Goal: Information Seeking & Learning: Learn about a topic

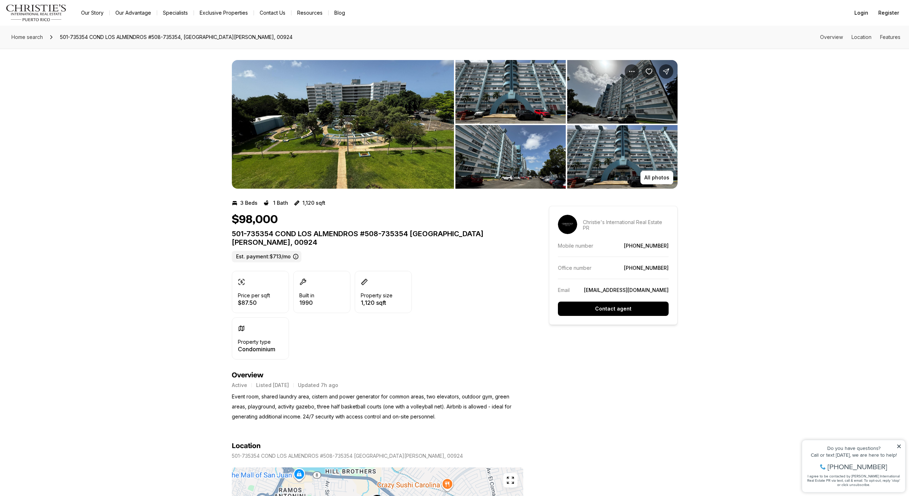
click at [426, 120] on img "View image gallery" at bounding box center [343, 124] width 222 height 129
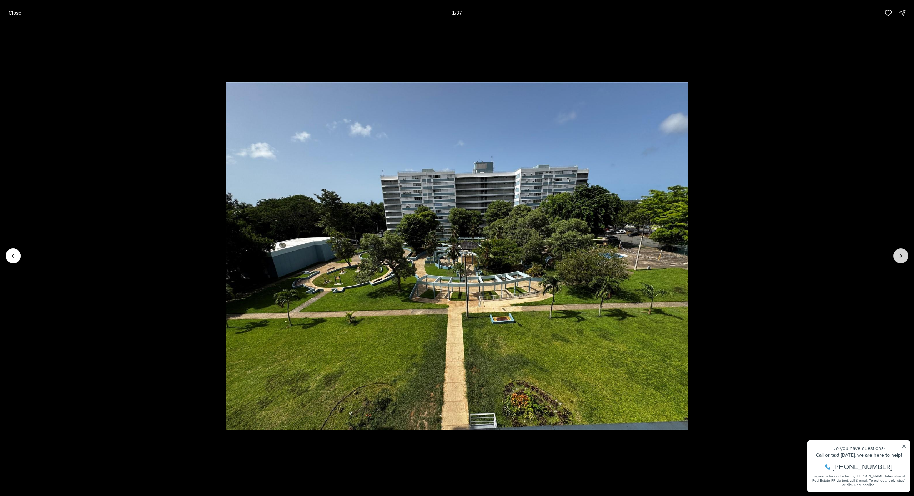
click at [900, 255] on icon "Next slide" at bounding box center [900, 255] width 7 height 7
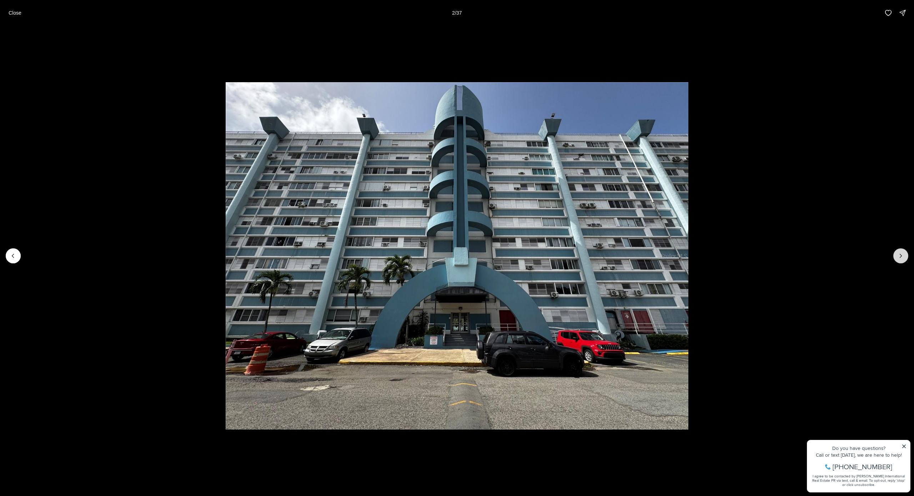
click at [900, 255] on icon "Next slide" at bounding box center [900, 255] width 7 height 7
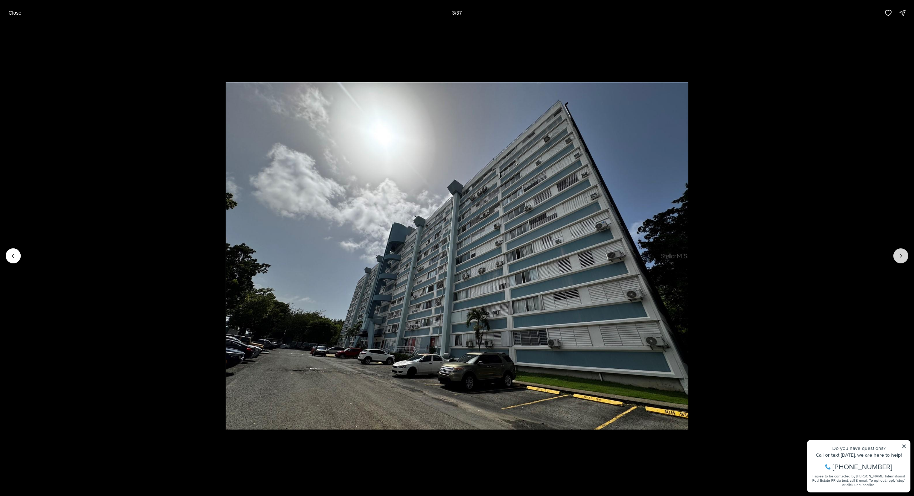
click at [900, 255] on icon "Next slide" at bounding box center [900, 255] width 7 height 7
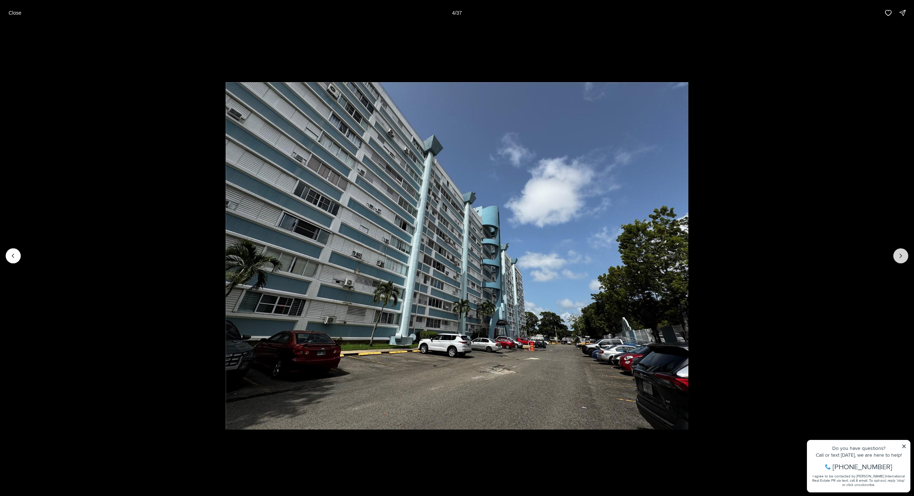
click at [900, 255] on icon "Next slide" at bounding box center [900, 255] width 7 height 7
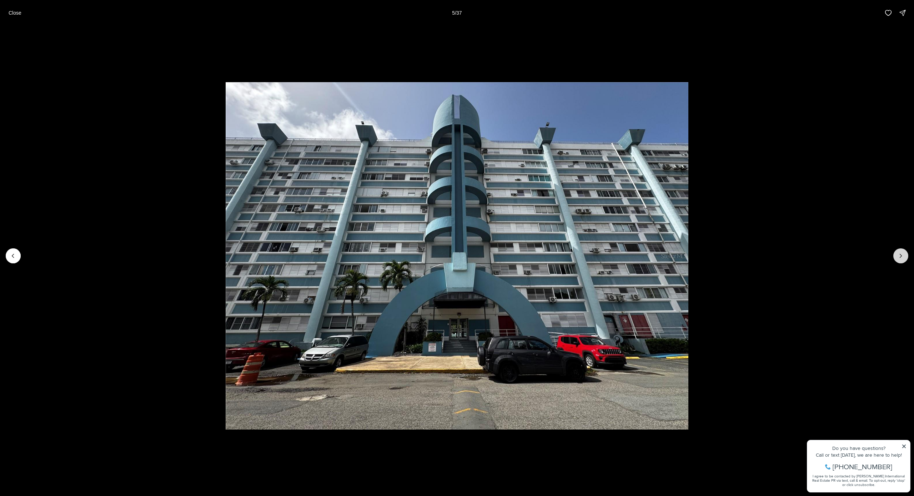
click at [900, 255] on icon "Next slide" at bounding box center [900, 255] width 7 height 7
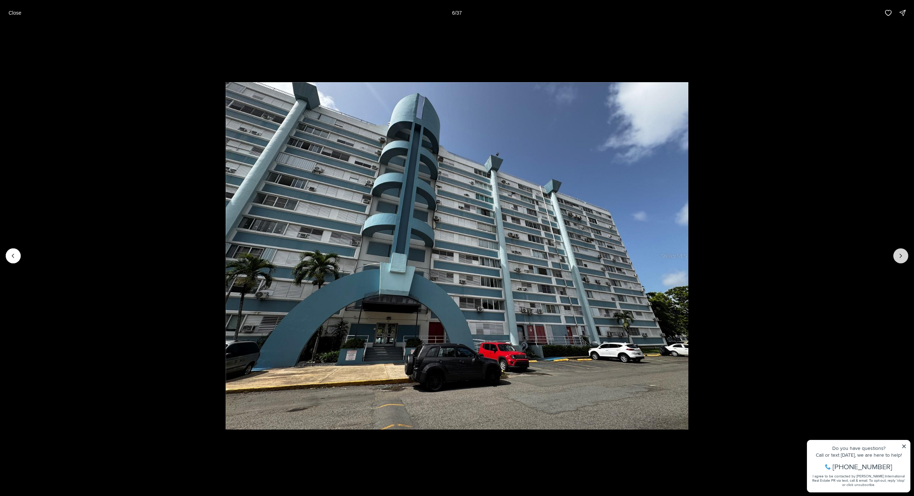
click at [900, 254] on icon "Next slide" at bounding box center [900, 255] width 7 height 7
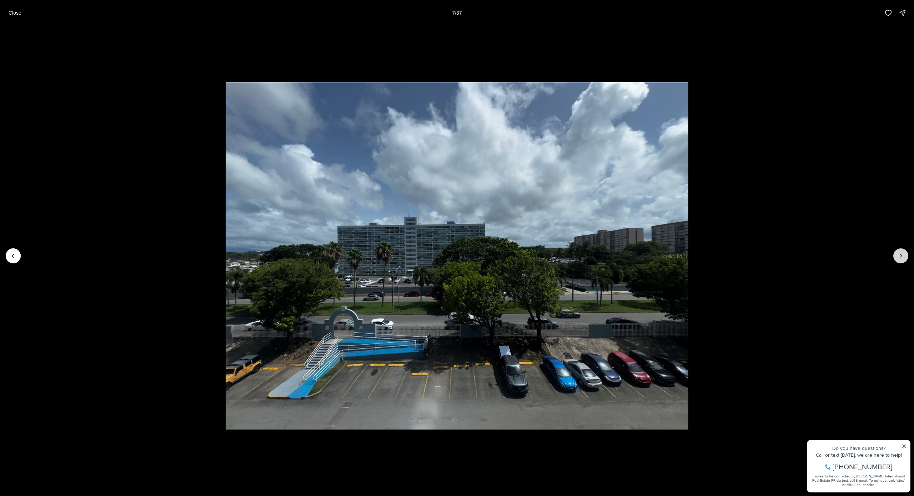
click at [900, 254] on icon "Next slide" at bounding box center [900, 255] width 7 height 7
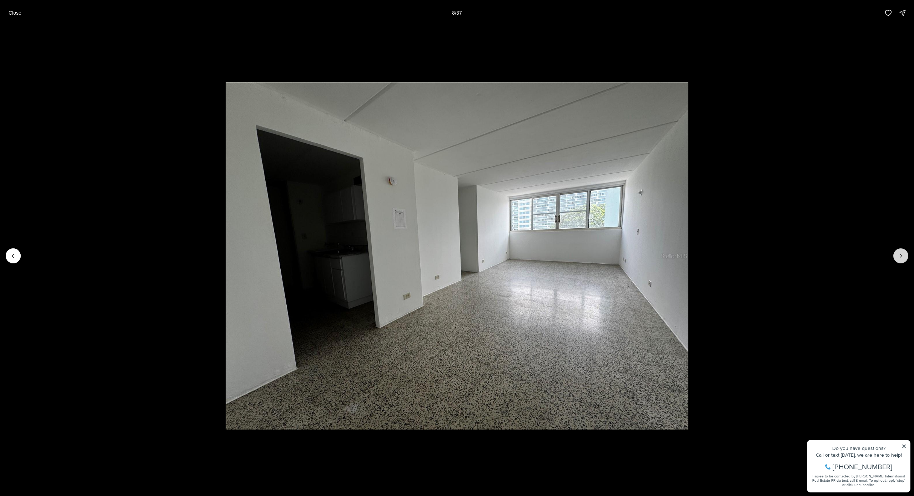
click at [900, 254] on icon "Next slide" at bounding box center [900, 255] width 7 height 7
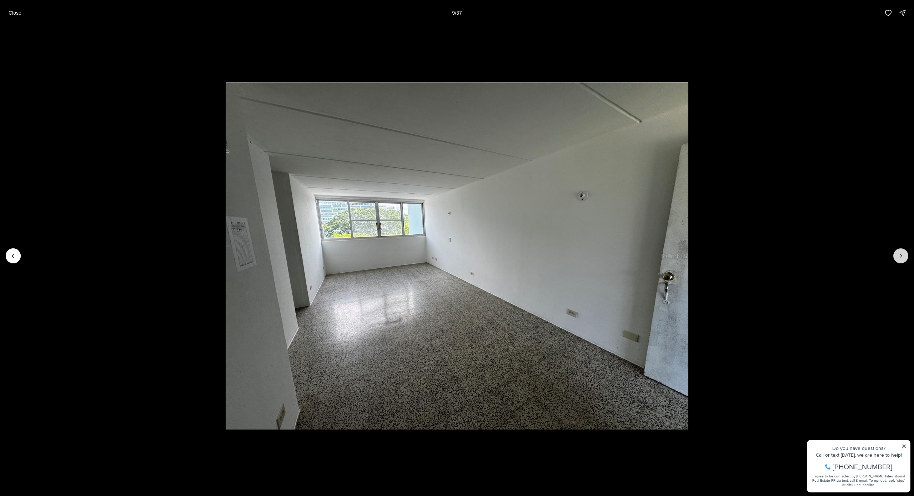
click at [900, 254] on icon "Next slide" at bounding box center [900, 255] width 7 height 7
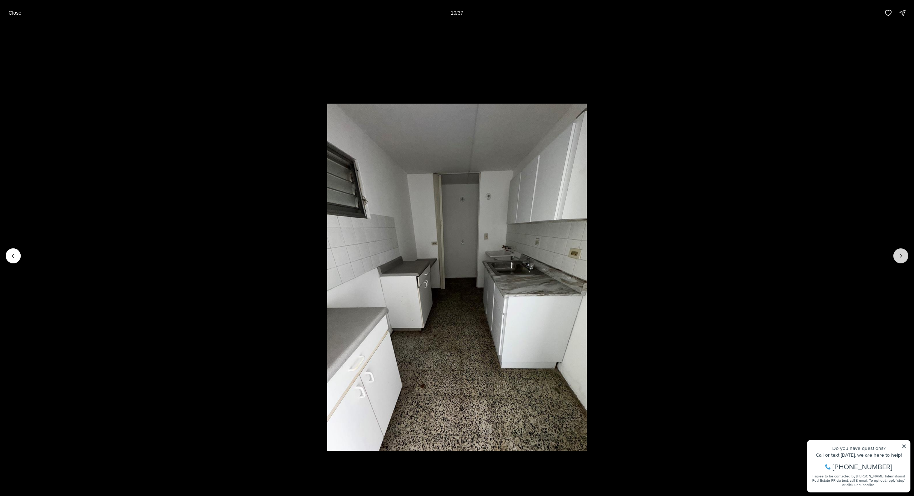
click at [900, 254] on icon "Next slide" at bounding box center [900, 255] width 7 height 7
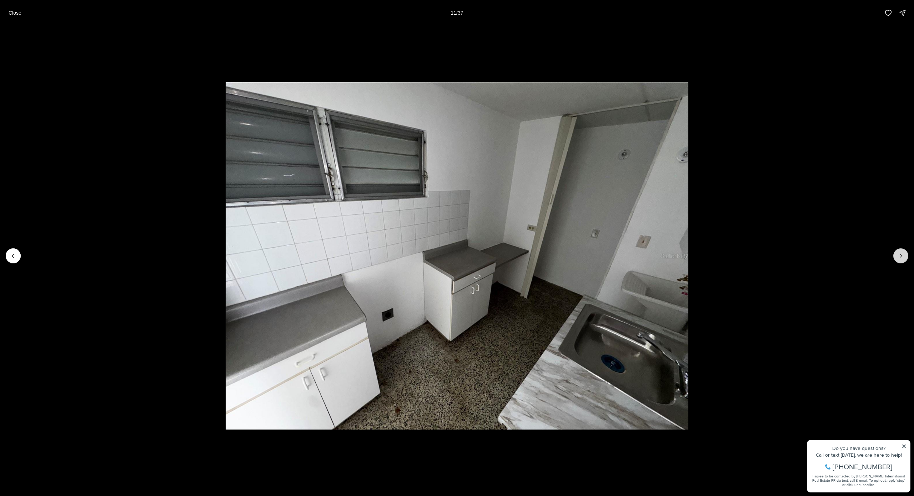
click at [900, 254] on icon "Next slide" at bounding box center [900, 255] width 7 height 7
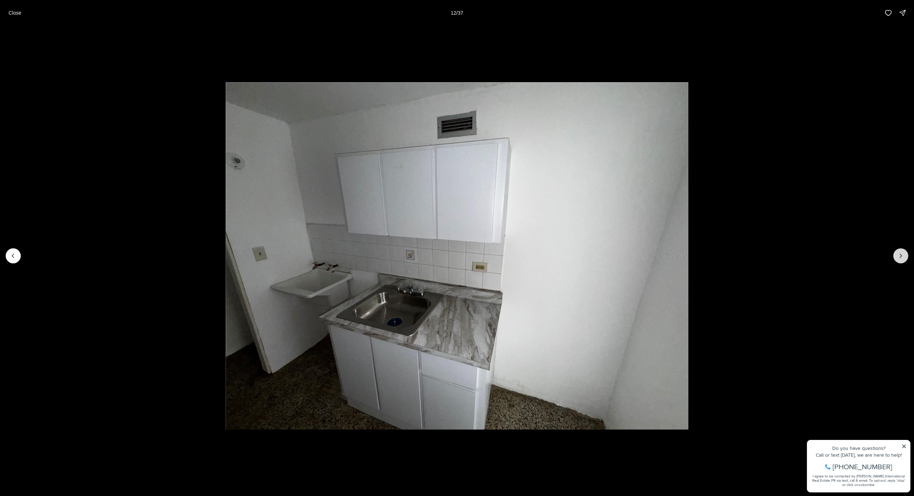
click at [900, 254] on icon "Next slide" at bounding box center [900, 255] width 7 height 7
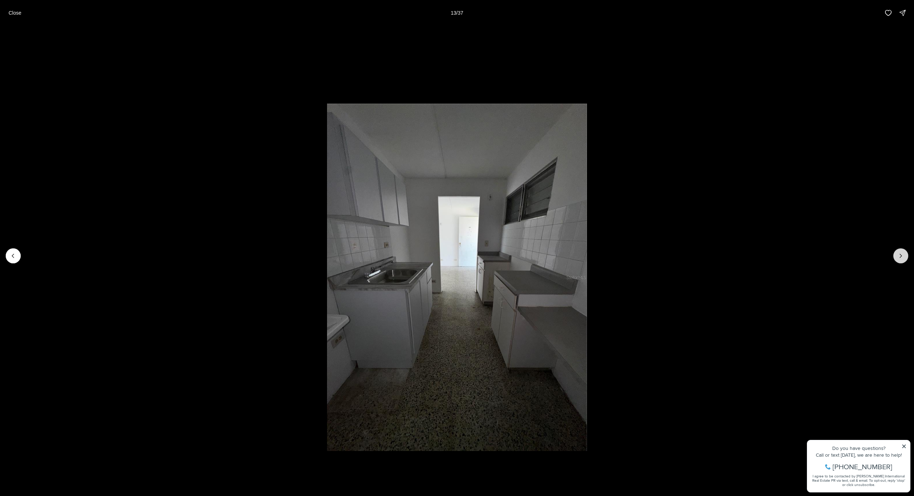
click at [900, 254] on icon "Next slide" at bounding box center [900, 255] width 7 height 7
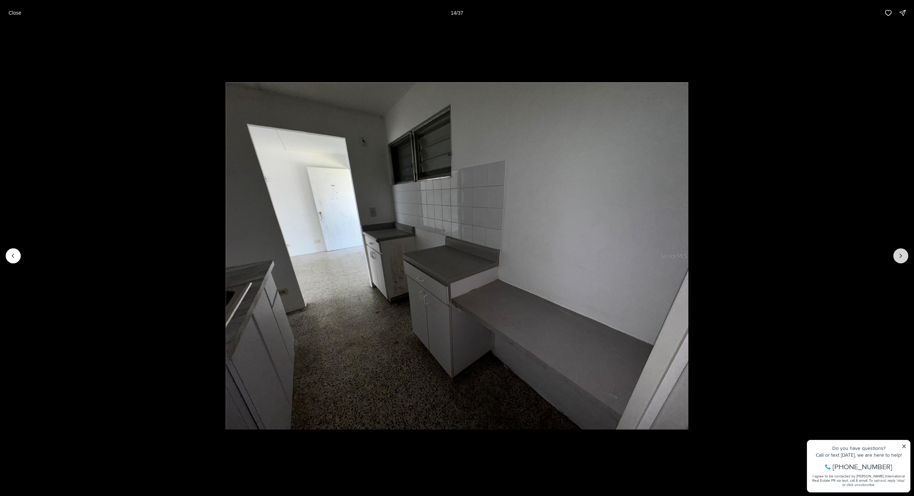
click at [900, 254] on icon "Next slide" at bounding box center [900, 255] width 7 height 7
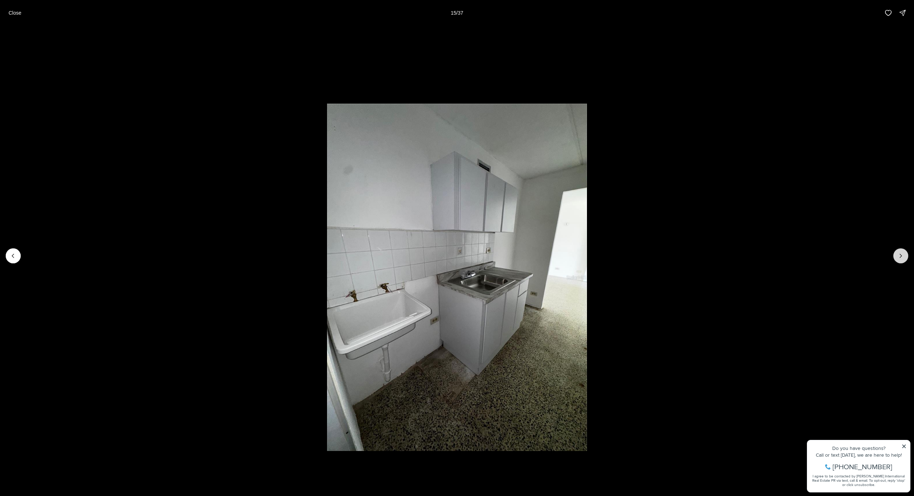
click at [900, 254] on icon "Next slide" at bounding box center [900, 255] width 7 height 7
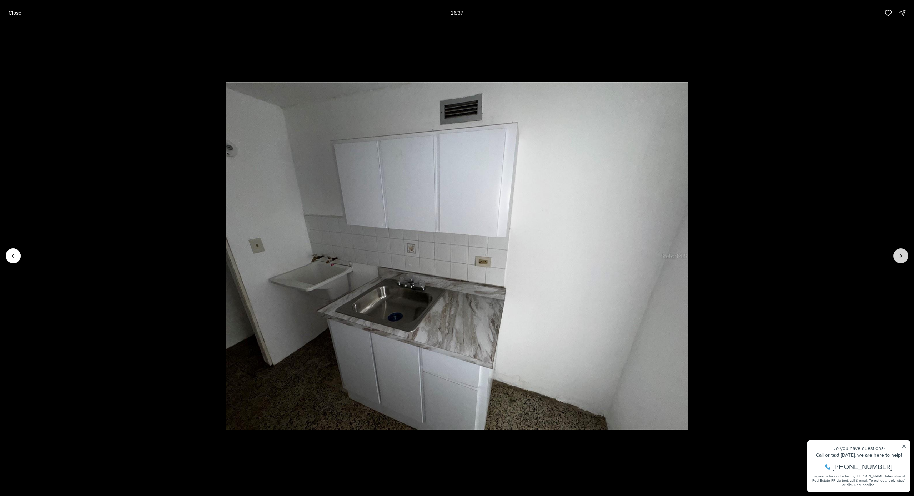
click at [900, 254] on icon "Next slide" at bounding box center [900, 255] width 7 height 7
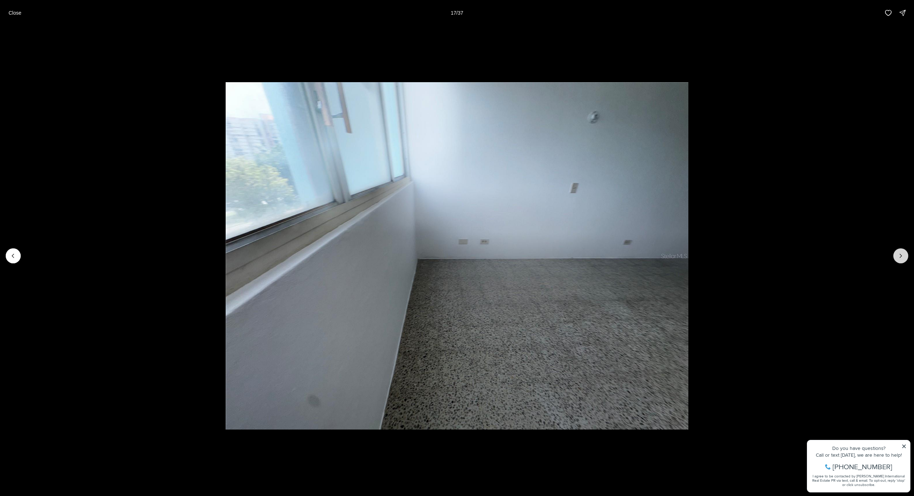
click at [900, 254] on icon "Next slide" at bounding box center [900, 255] width 7 height 7
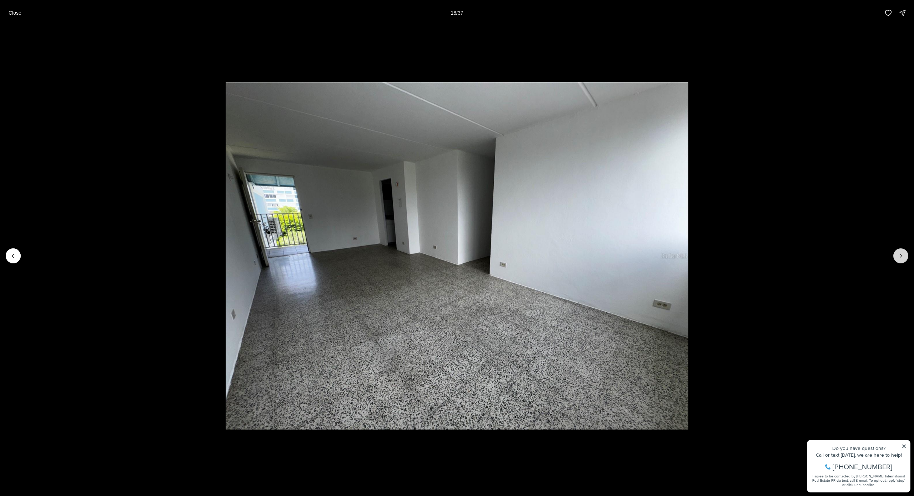
click at [900, 254] on icon "Next slide" at bounding box center [900, 255] width 7 height 7
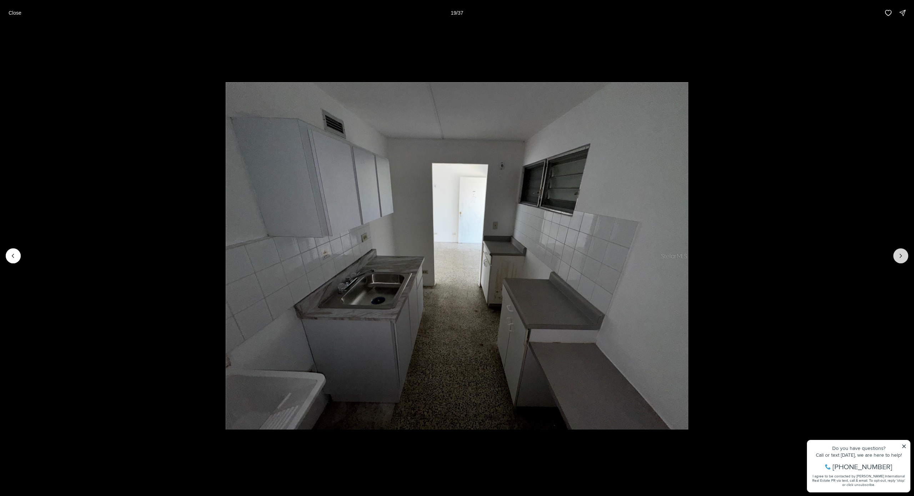
click at [900, 254] on icon "Next slide" at bounding box center [900, 255] width 7 height 7
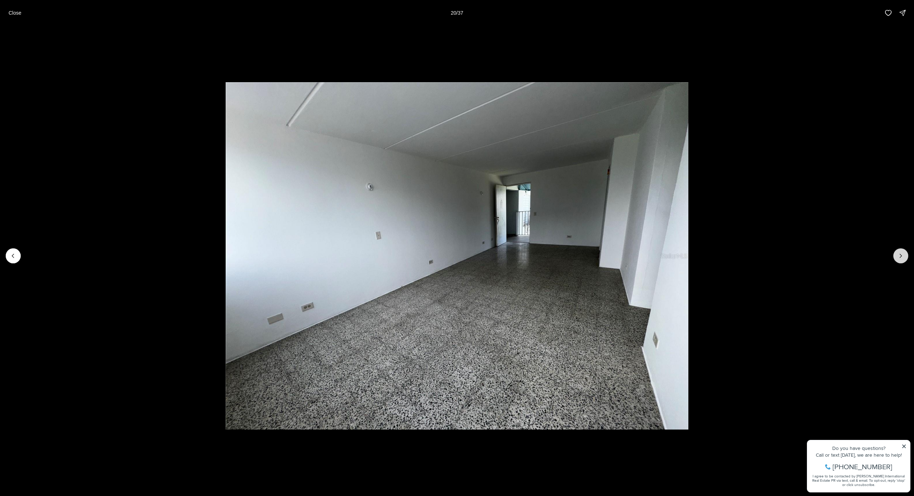
click at [900, 254] on icon "Next slide" at bounding box center [900, 255] width 7 height 7
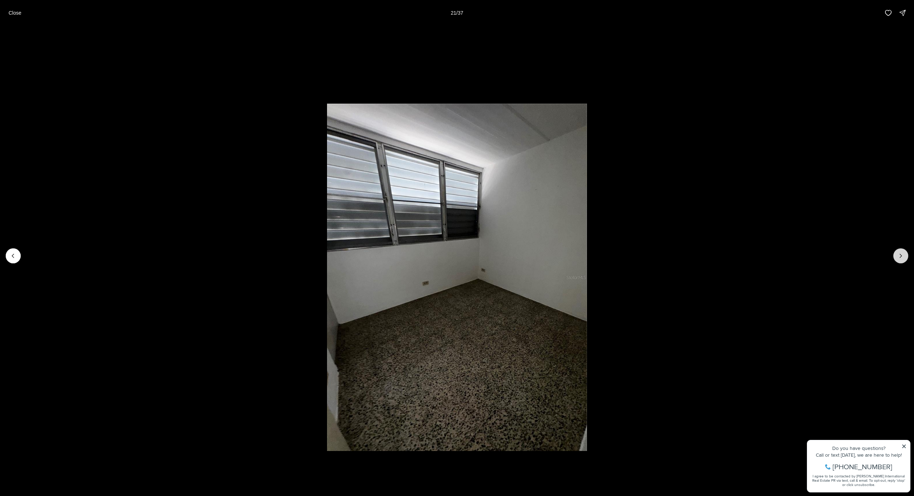
click at [900, 254] on icon "Next slide" at bounding box center [900, 255] width 7 height 7
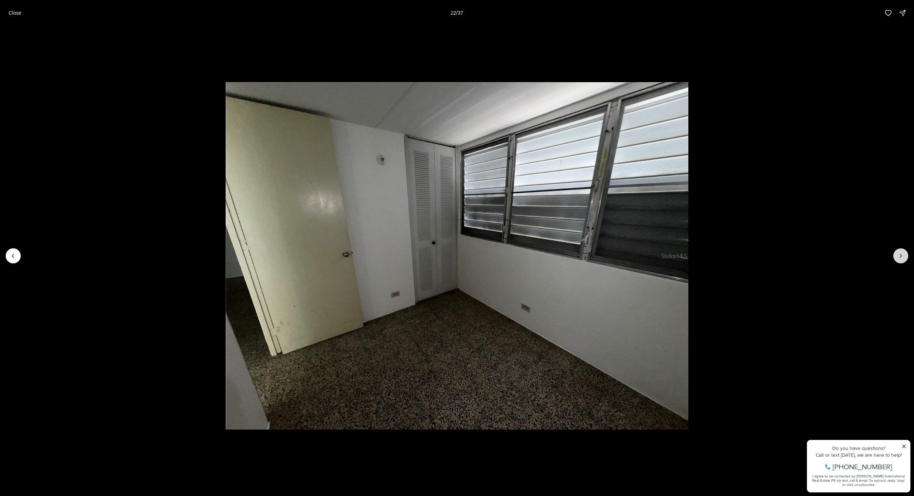
click at [900, 254] on icon "Next slide" at bounding box center [900, 255] width 7 height 7
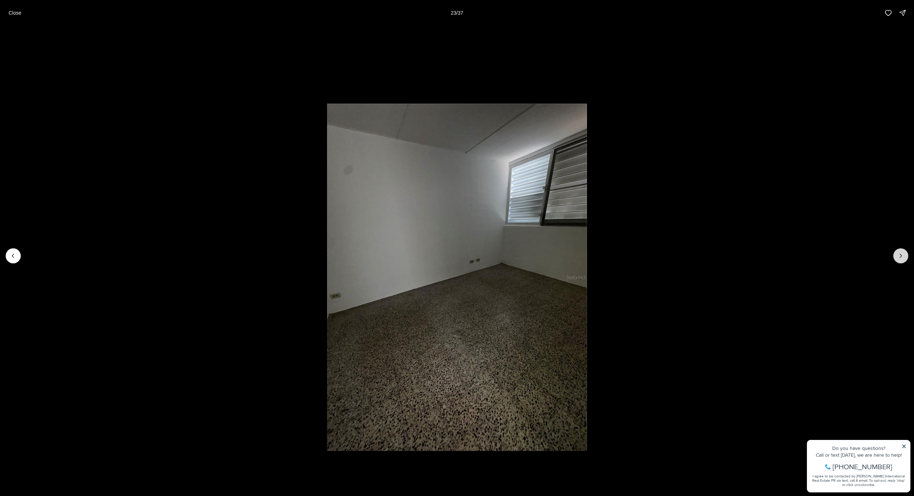
click at [900, 254] on icon "Next slide" at bounding box center [900, 255] width 7 height 7
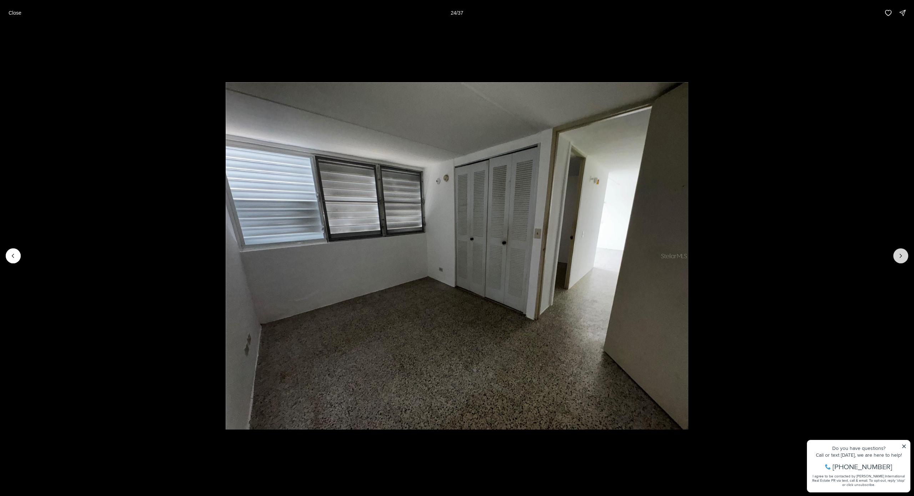
click at [900, 254] on icon "Next slide" at bounding box center [900, 255] width 7 height 7
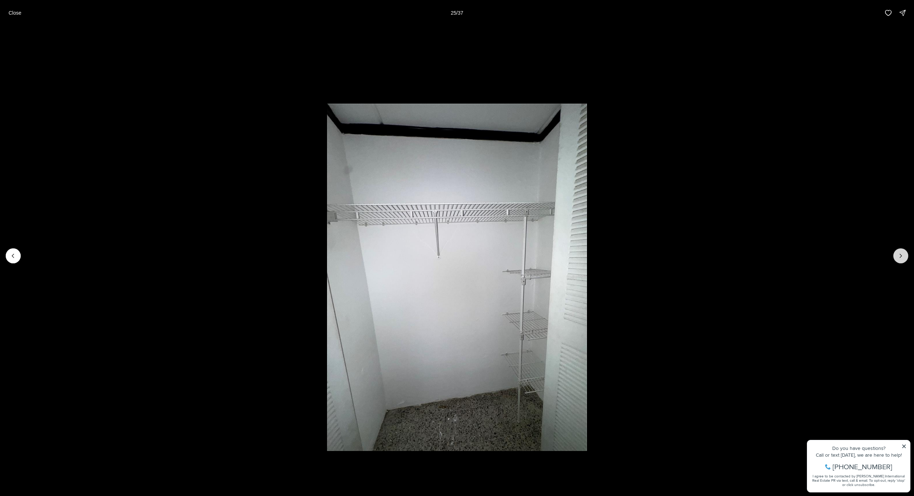
click at [900, 254] on icon "Next slide" at bounding box center [900, 255] width 7 height 7
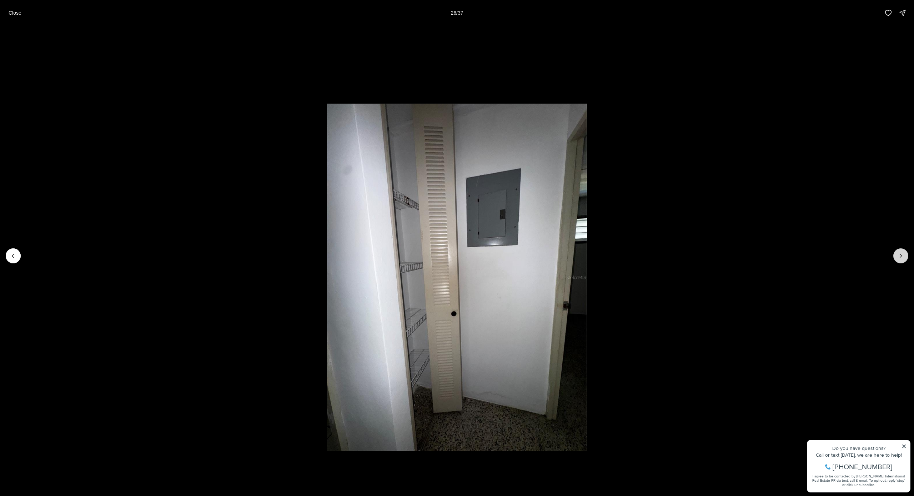
click at [900, 254] on icon "Next slide" at bounding box center [900, 255] width 7 height 7
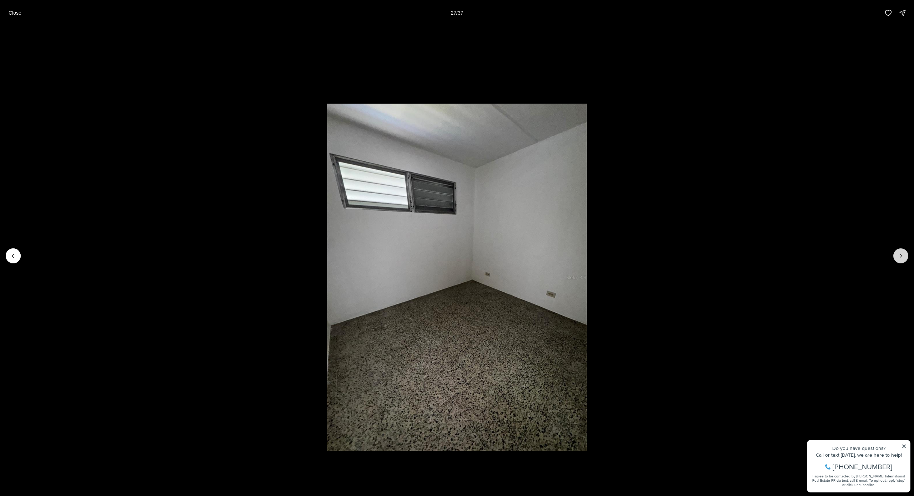
click at [900, 254] on icon "Next slide" at bounding box center [900, 255] width 7 height 7
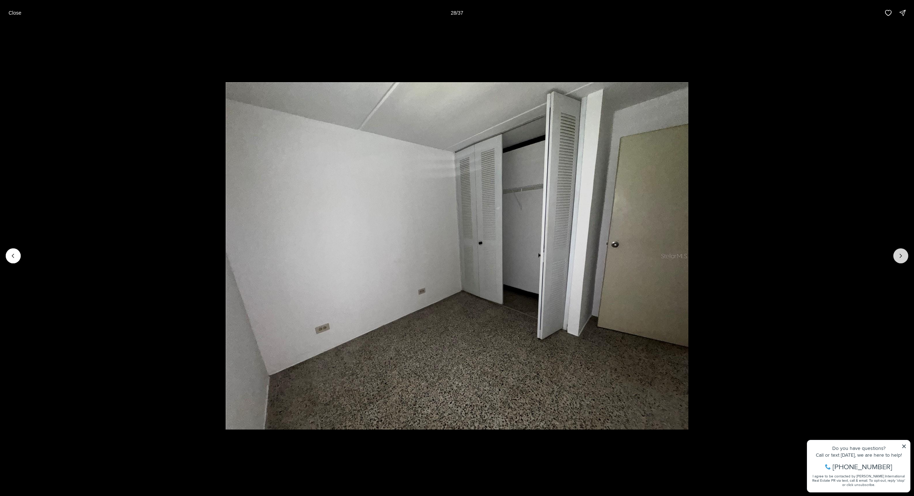
click at [900, 254] on icon "Next slide" at bounding box center [900, 255] width 7 height 7
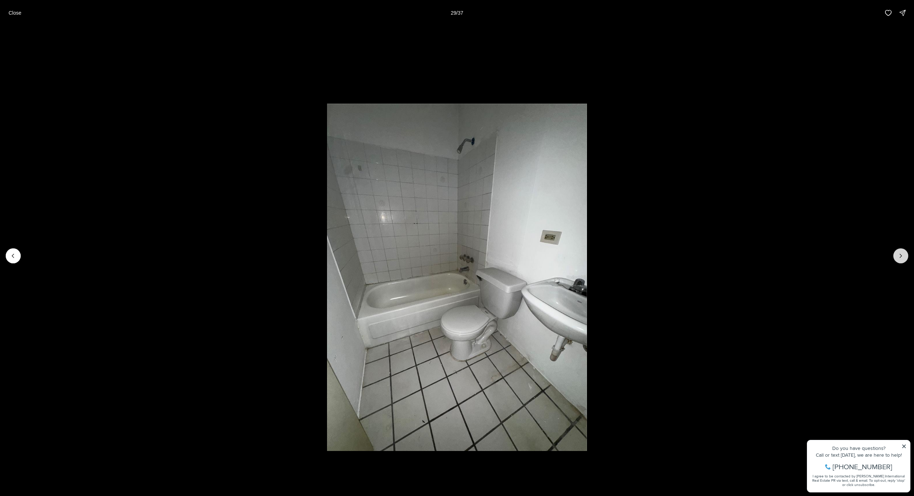
click at [900, 254] on icon "Next slide" at bounding box center [900, 255] width 7 height 7
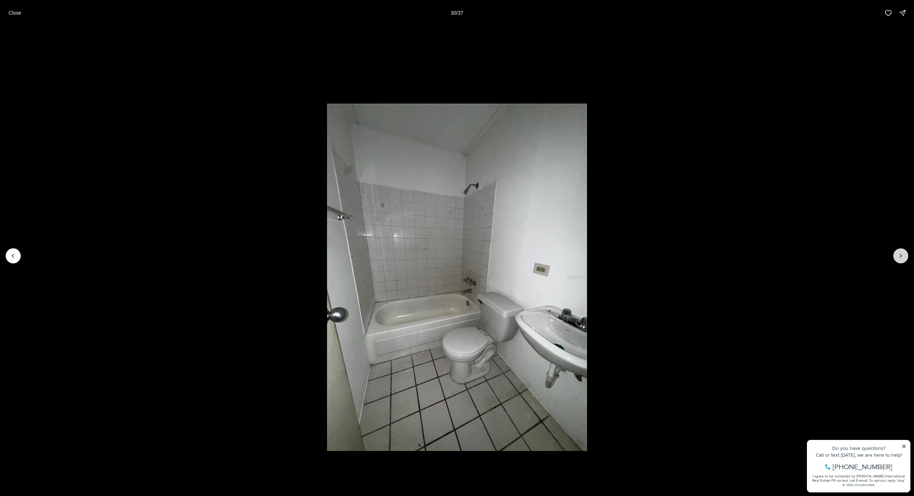
click at [900, 254] on icon "Next slide" at bounding box center [900, 255] width 7 height 7
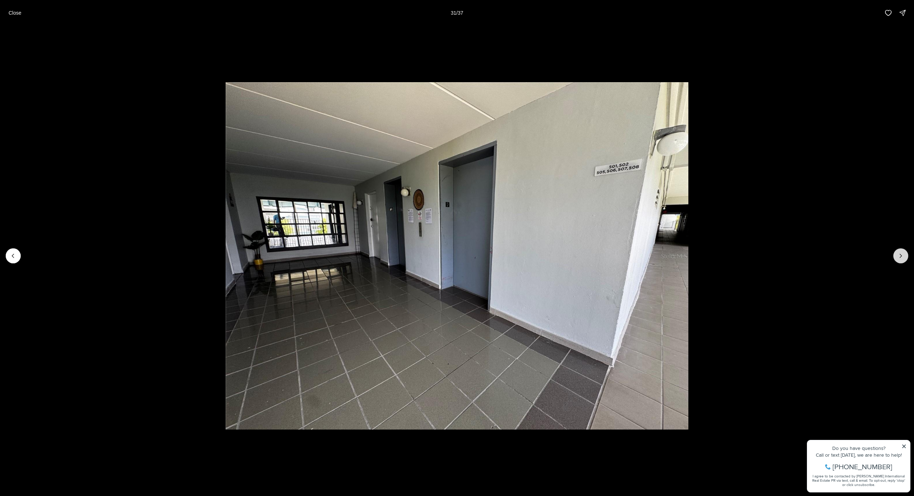
click at [900, 254] on icon "Next slide" at bounding box center [900, 255] width 7 height 7
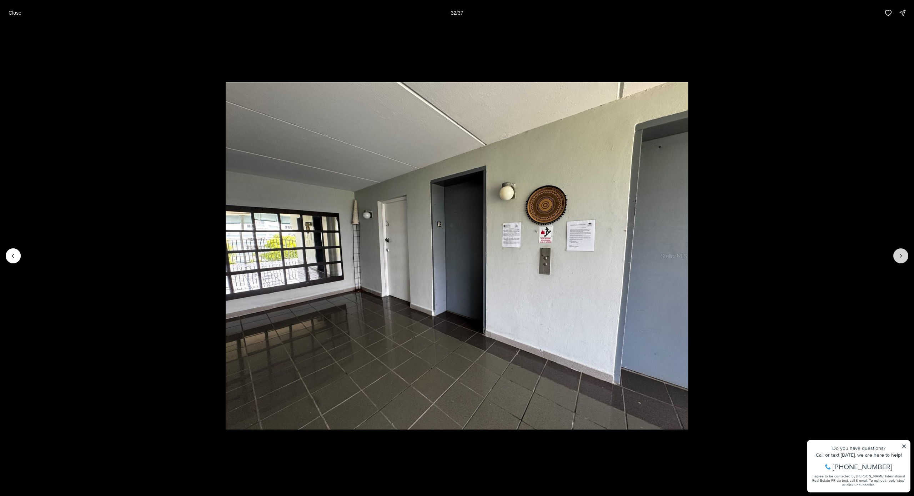
click at [900, 254] on icon "Next slide" at bounding box center [900, 255] width 7 height 7
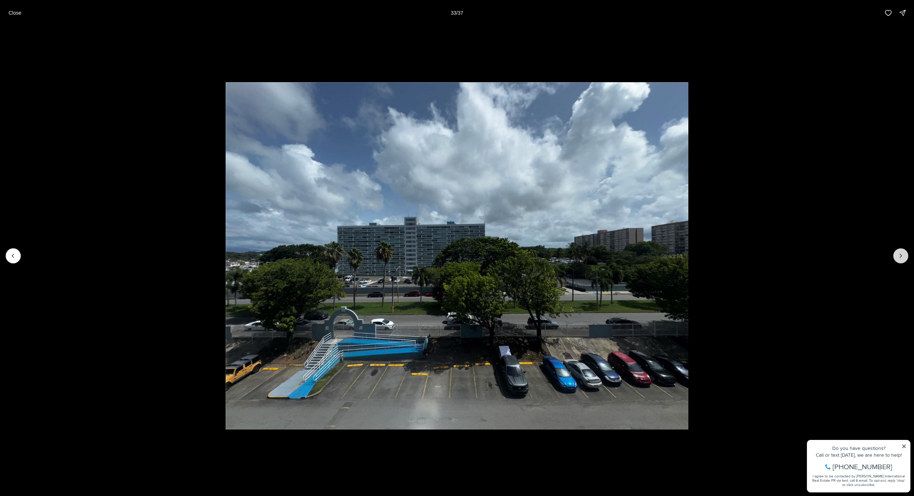
click at [900, 254] on icon "Next slide" at bounding box center [900, 255] width 7 height 7
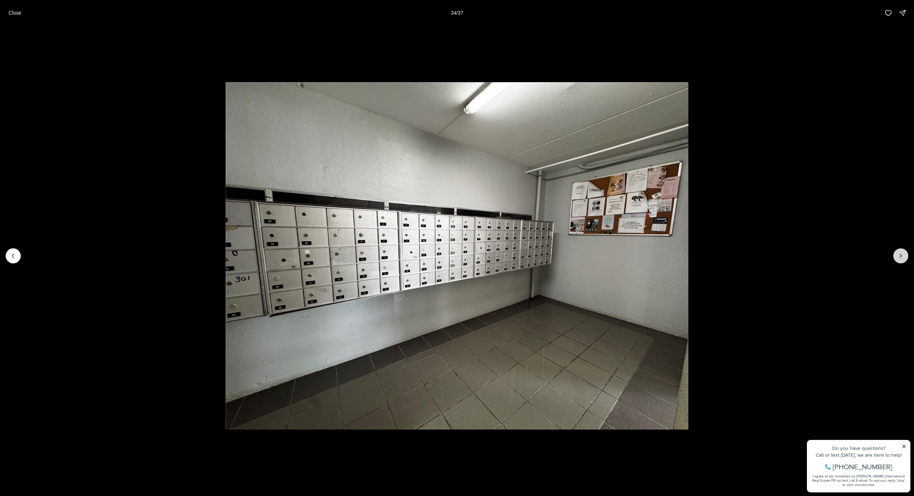
click at [900, 254] on icon "Next slide" at bounding box center [900, 255] width 7 height 7
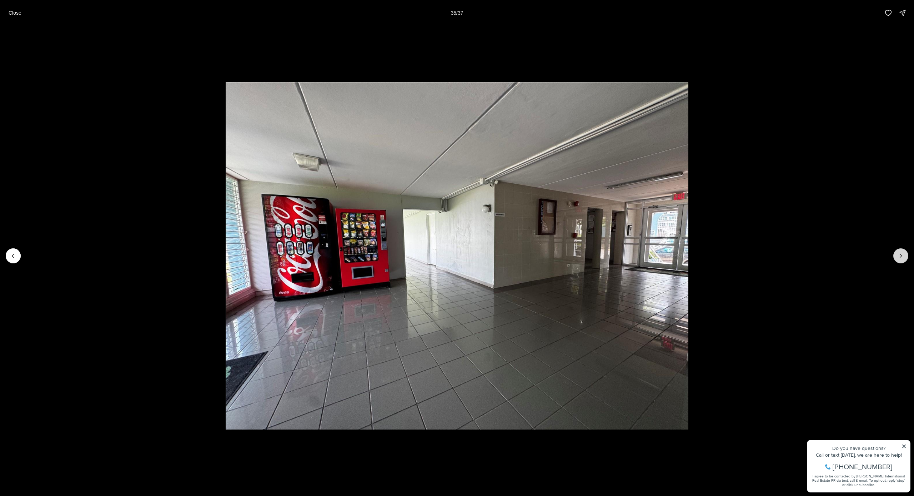
click at [900, 254] on icon "Next slide" at bounding box center [900, 255] width 7 height 7
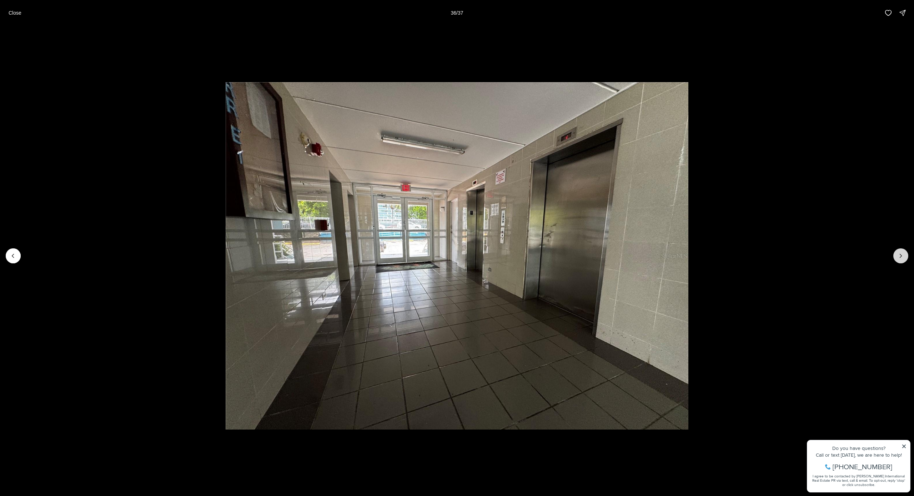
click at [900, 254] on icon "Next slide" at bounding box center [900, 255] width 7 height 7
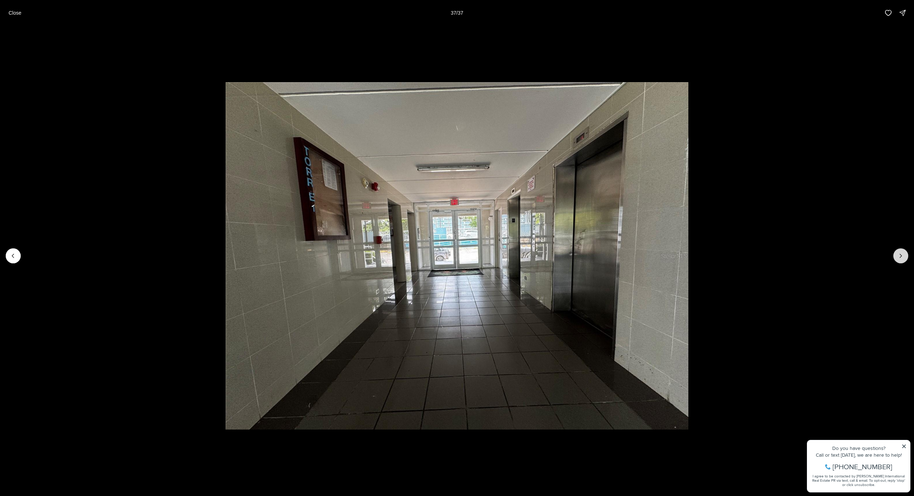
click at [900, 254] on div at bounding box center [900, 255] width 15 height 15
click at [14, 12] on p "Close" at bounding box center [15, 13] width 13 height 6
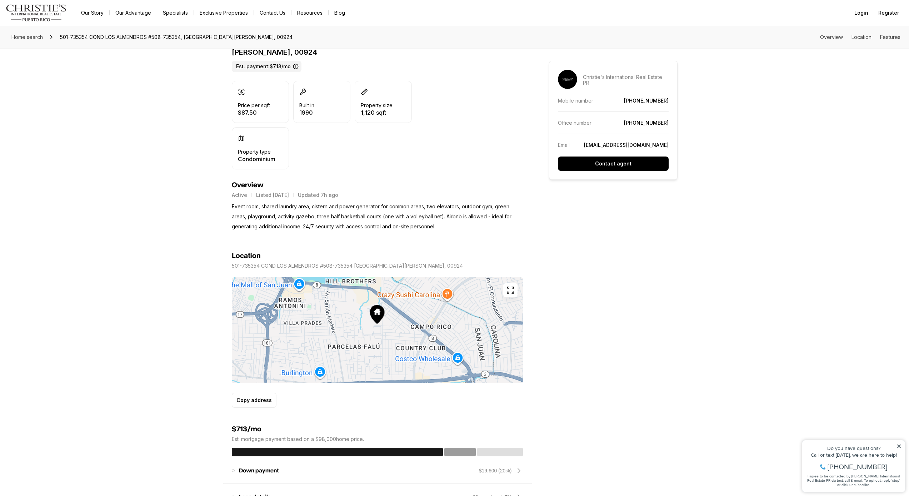
scroll to position [216, 0]
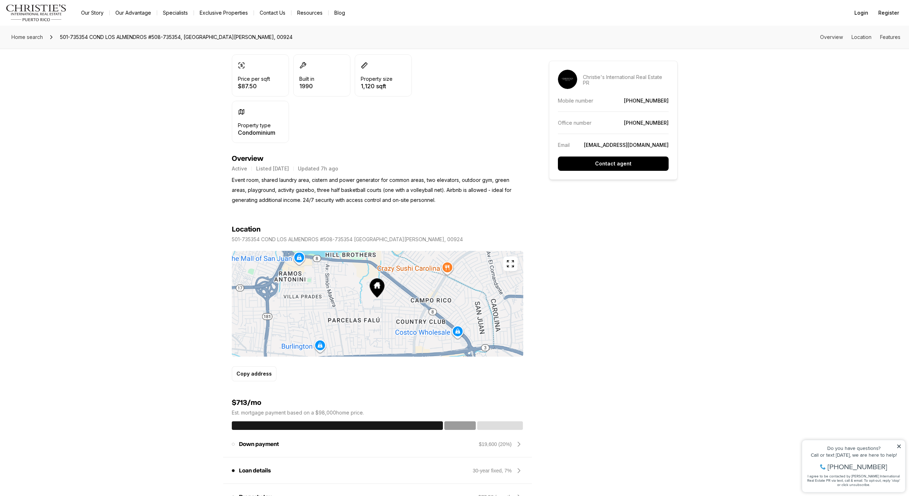
click at [508, 259] on icon "button" at bounding box center [510, 263] width 9 height 9
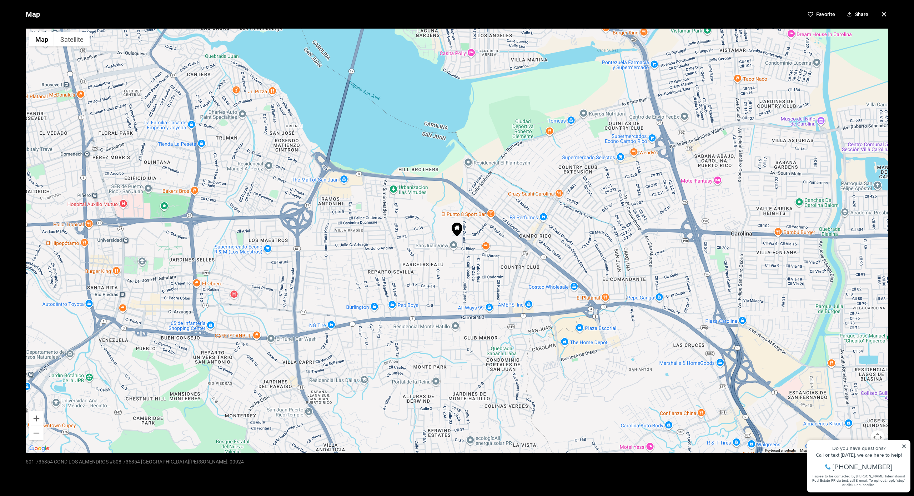
click at [904, 445] on div "Map Favorite Share ← Move left → Move right ↑ Move up ↓ Move down + Zoom in - Z…" at bounding box center [457, 248] width 914 height 496
click at [902, 447] on div "Map Favorite Share ← Move left → Move right ↑ Move up ↓ Move down + Zoom in - Z…" at bounding box center [457, 248] width 914 height 496
click at [903, 445] on div "Map Favorite Share ← Move left → Move right ↑ Move up ↓ Move down + Zoom in - Z…" at bounding box center [457, 248] width 914 height 496
click at [37, 433] on button "Zoom out" at bounding box center [36, 433] width 14 height 14
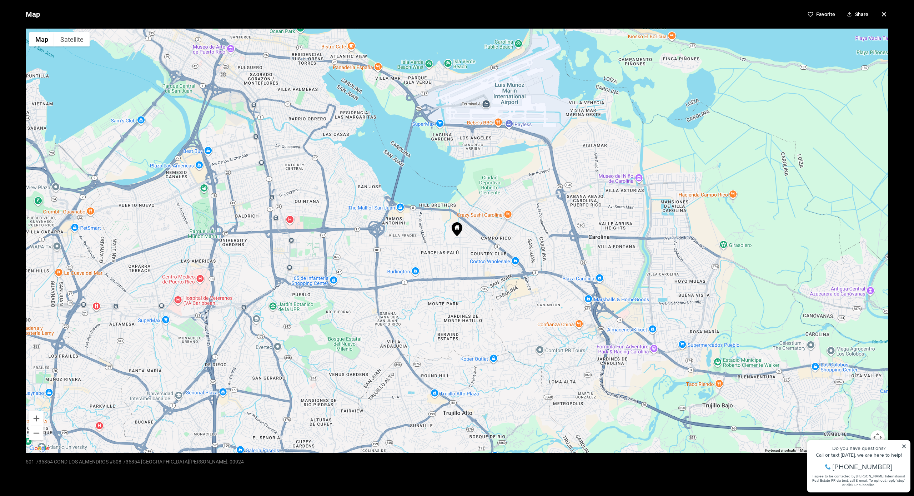
click at [37, 433] on button "Zoom out" at bounding box center [36, 433] width 14 height 14
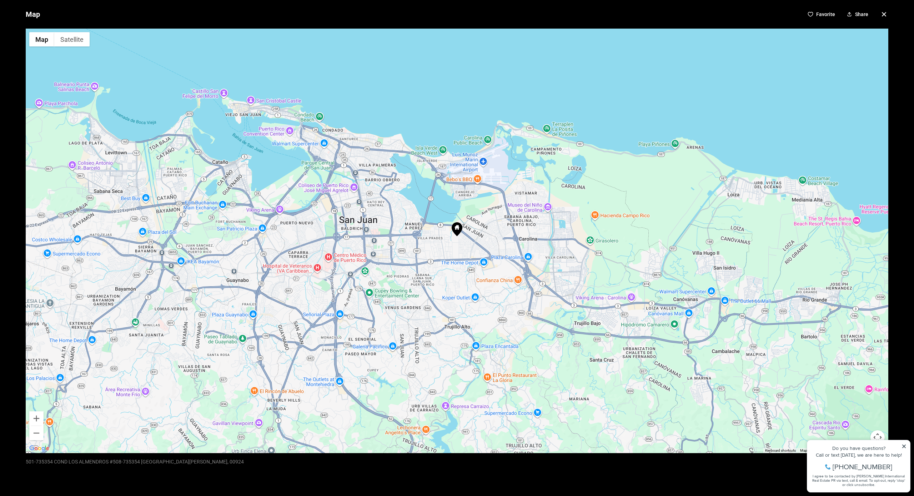
click at [882, 15] on icon "button" at bounding box center [884, 14] width 4 height 4
